Goal: Check status: Check status

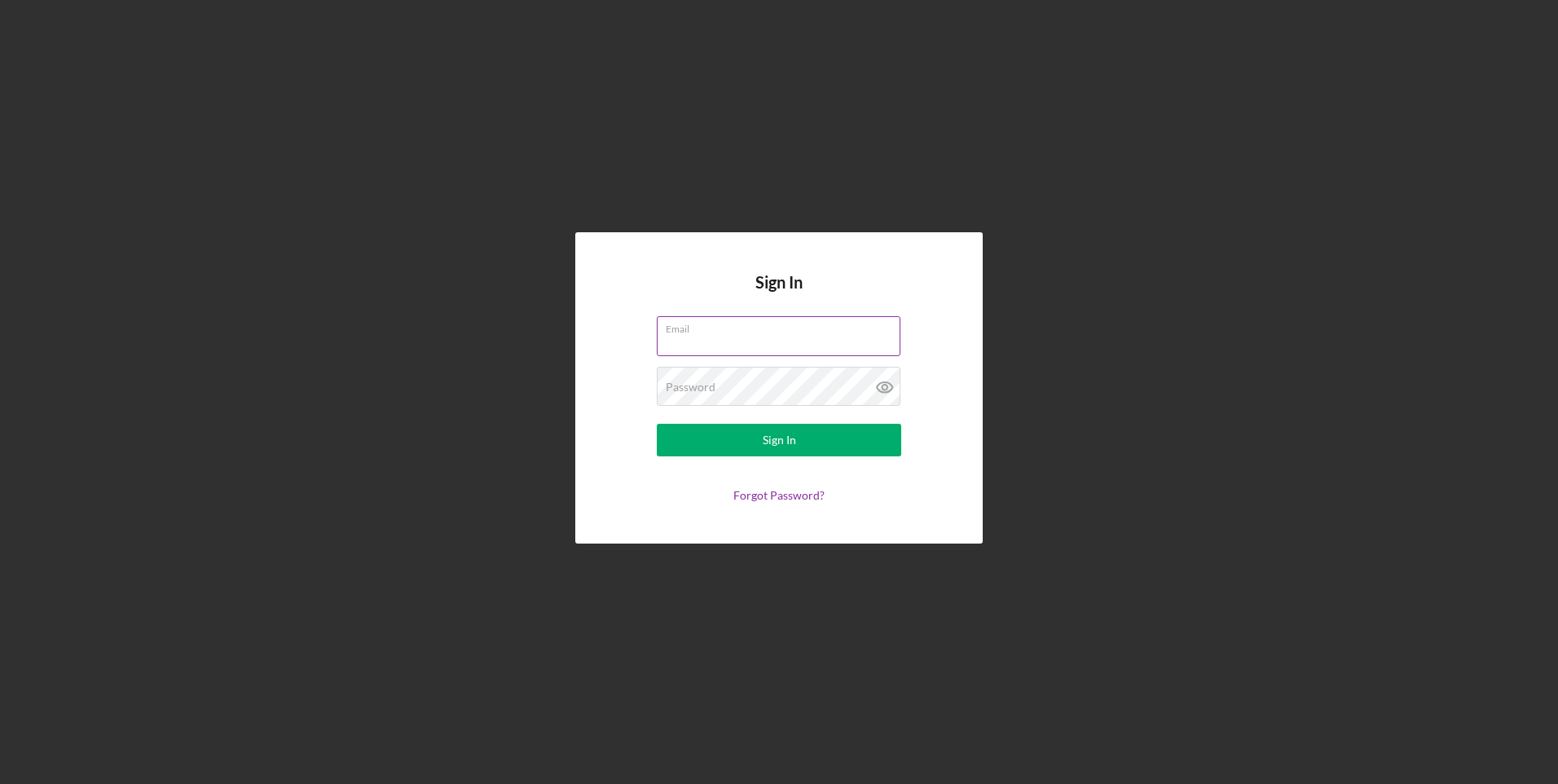
click at [700, 342] on input "Email" at bounding box center [778, 335] width 244 height 40
type input "[EMAIL_ADDRESS][DOMAIN_NAME]"
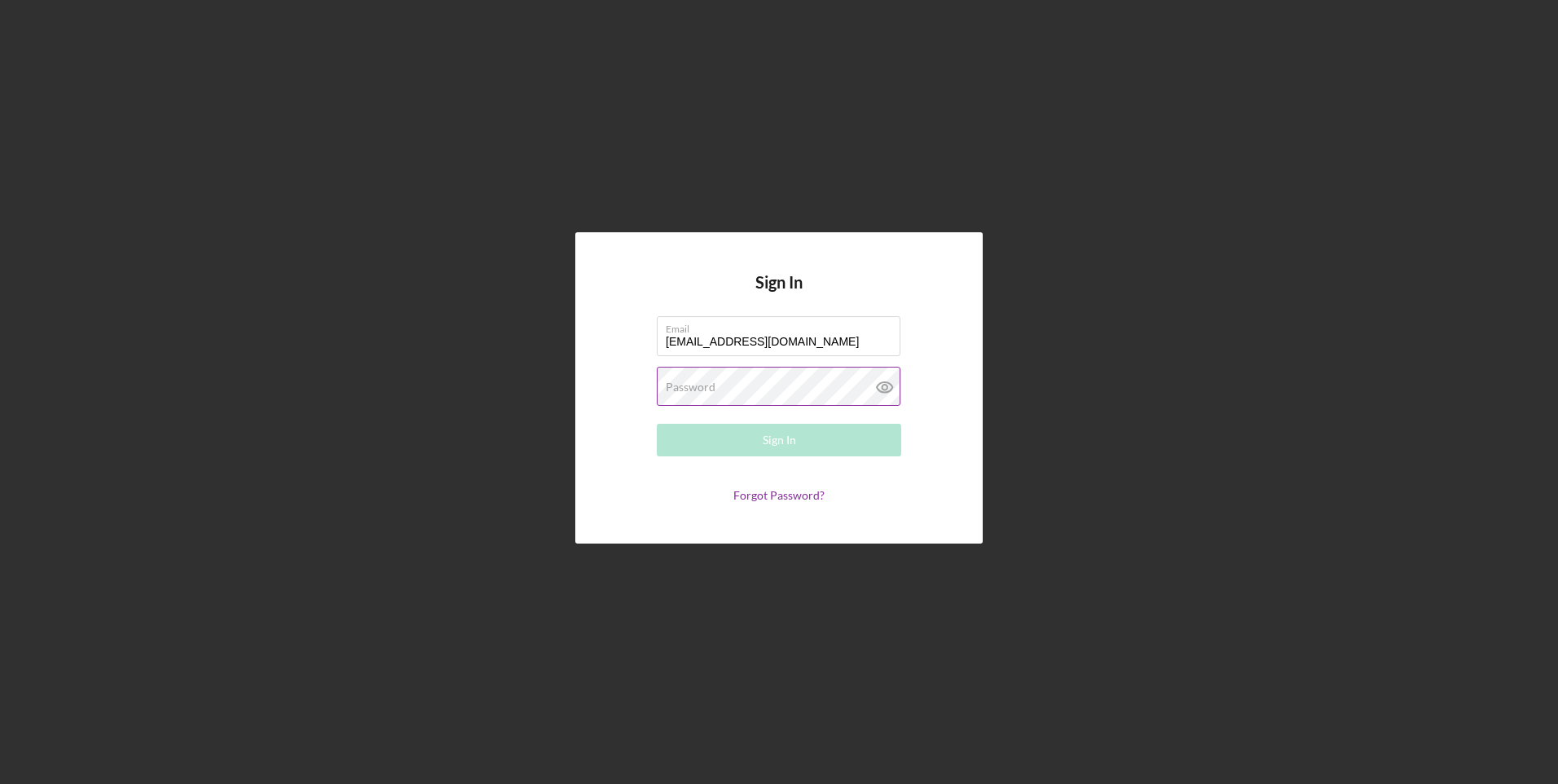
click at [694, 387] on label "Password" at bounding box center [690, 387] width 50 height 13
click at [656, 424] on button "Sign In" at bounding box center [779, 439] width 245 height 32
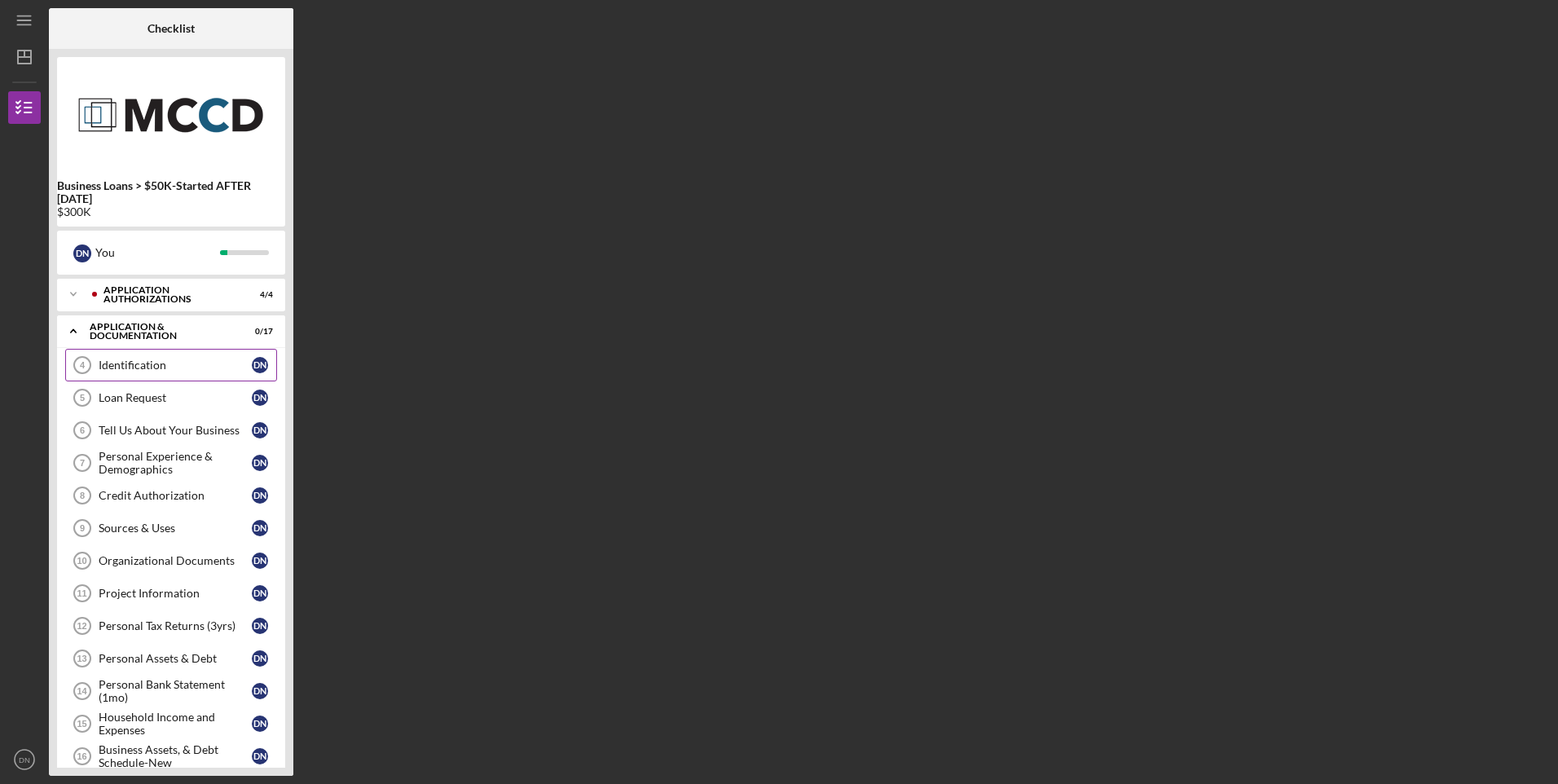
click at [140, 363] on div "Identification" at bounding box center [175, 365] width 154 height 13
